Goal: Navigation & Orientation: Find specific page/section

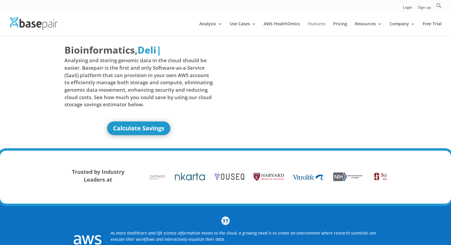
click at [323, 24] on link "Features" at bounding box center [317, 29] width 18 height 14
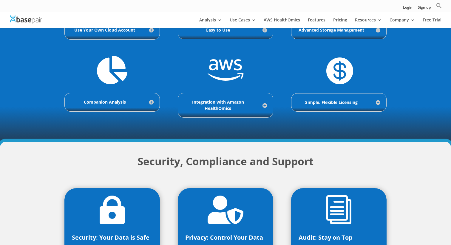
scroll to position [255, 0]
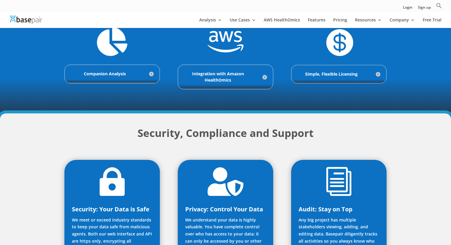
click at [360, 77] on div "Simple, Flexible Licensing From Pay-As-You-Go models for academic or startup re…" at bounding box center [338, 74] width 95 height 18
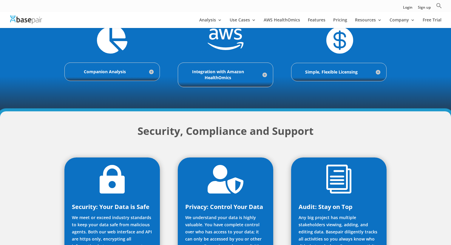
scroll to position [281, 0]
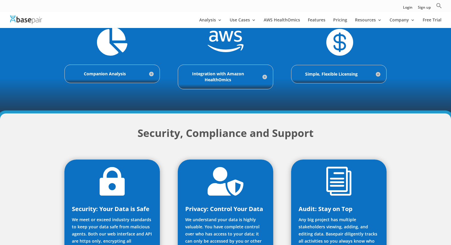
click at [359, 72] on h5 "Simple, Flexible Licensing" at bounding box center [338, 74] width 83 height 6
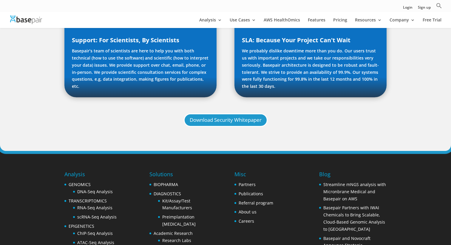
scroll to position [727, 0]
